Goal: Find specific page/section: Find specific page/section

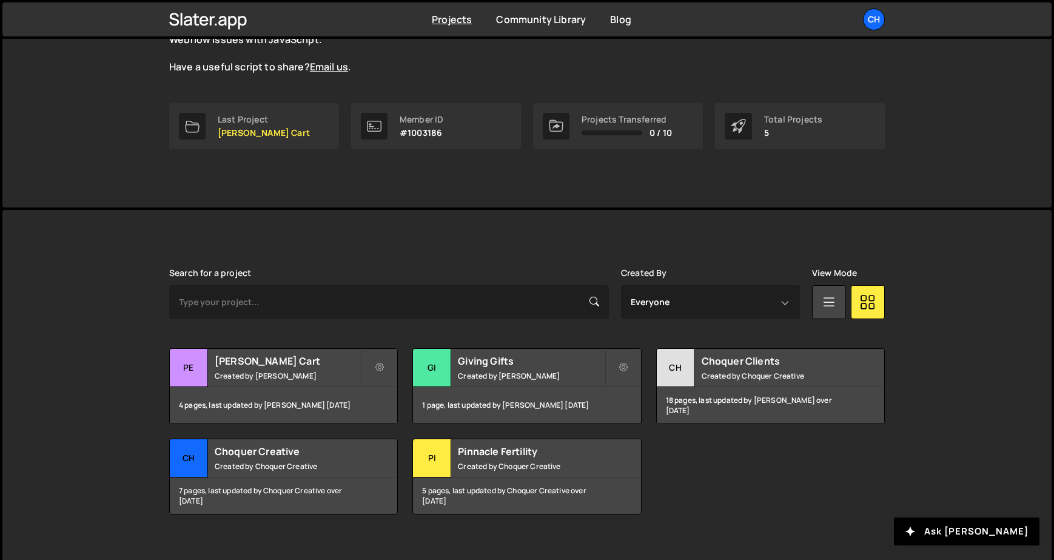
scroll to position [139, 0]
click at [707, 357] on h2 "Choquer Clients" at bounding box center [775, 361] width 146 height 13
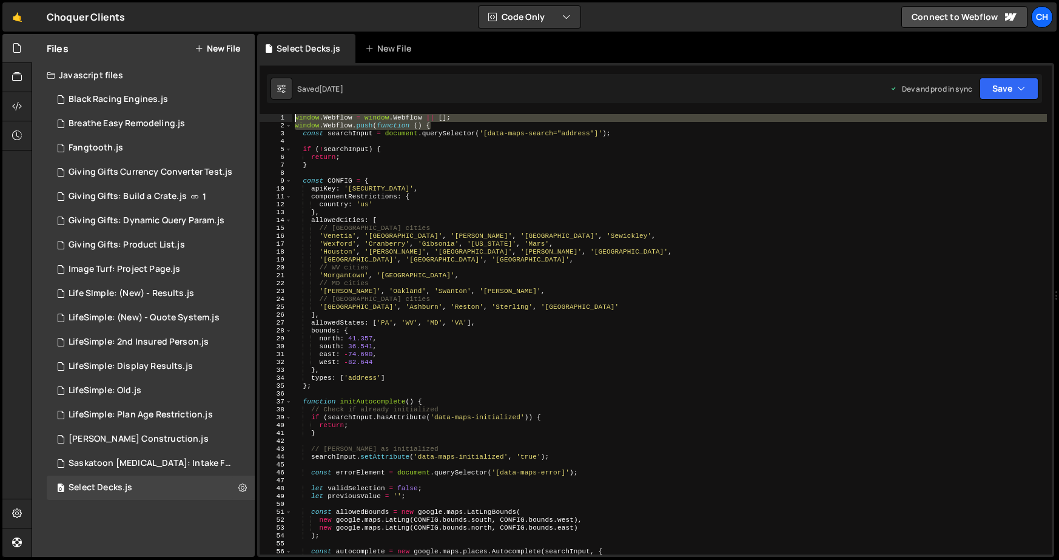
drag, startPoint x: 440, startPoint y: 126, endPoint x: 287, endPoint y: 114, distance: 153.3
click at [287, 114] on div "window.Webflow.push(function () { 1 2 3 4 5 6 7 8 9 10 11 12 13 14 15 16 17 18 …" at bounding box center [656, 334] width 792 height 440
click at [98, 522] on div "Files New File Javascript files 0 Black Racing Engines.js 0 0 Breathe Easy Remo…" at bounding box center [143, 295] width 223 height 523
type textarea "searchInput.setAttribute('data-maps-initialized', 'true');"
click at [727, 457] on div "window . Webflow = window . Webflow || [ ] ; window . Webflow . push ( function…" at bounding box center [669, 342] width 754 height 456
